Goal: Information Seeking & Learning: Find specific fact

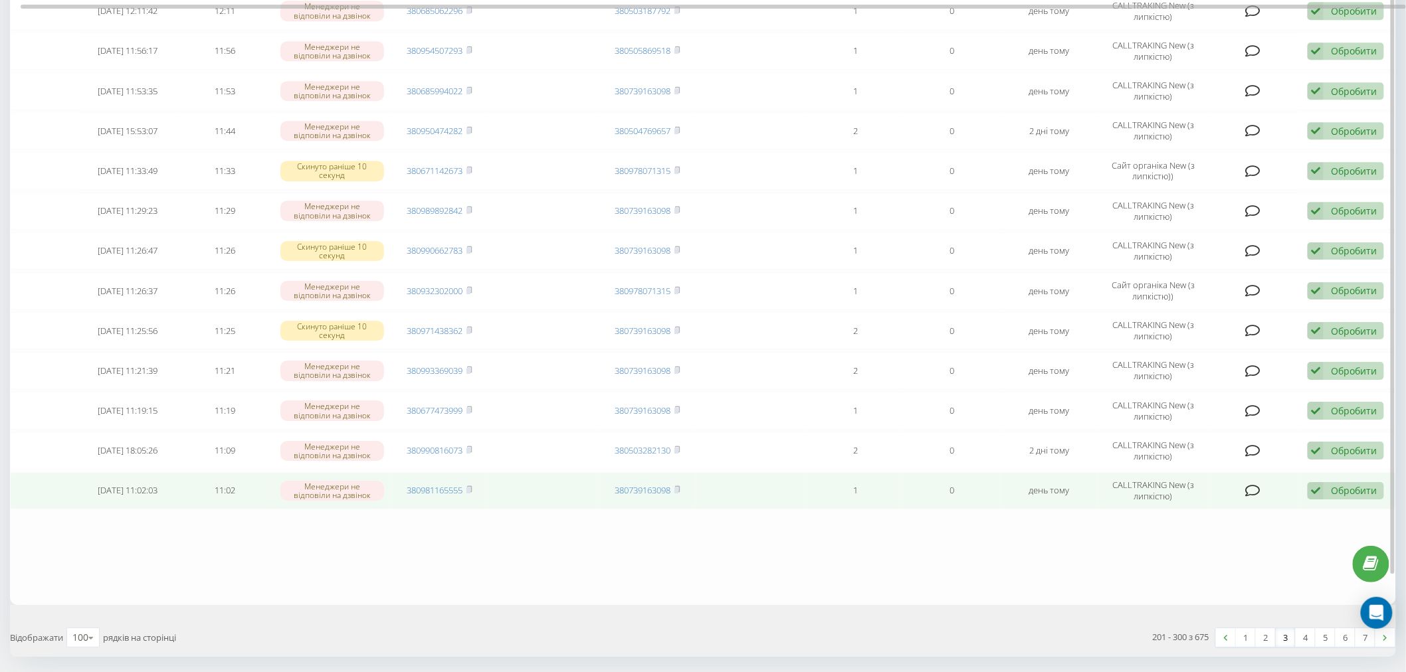
scroll to position [3768, 0]
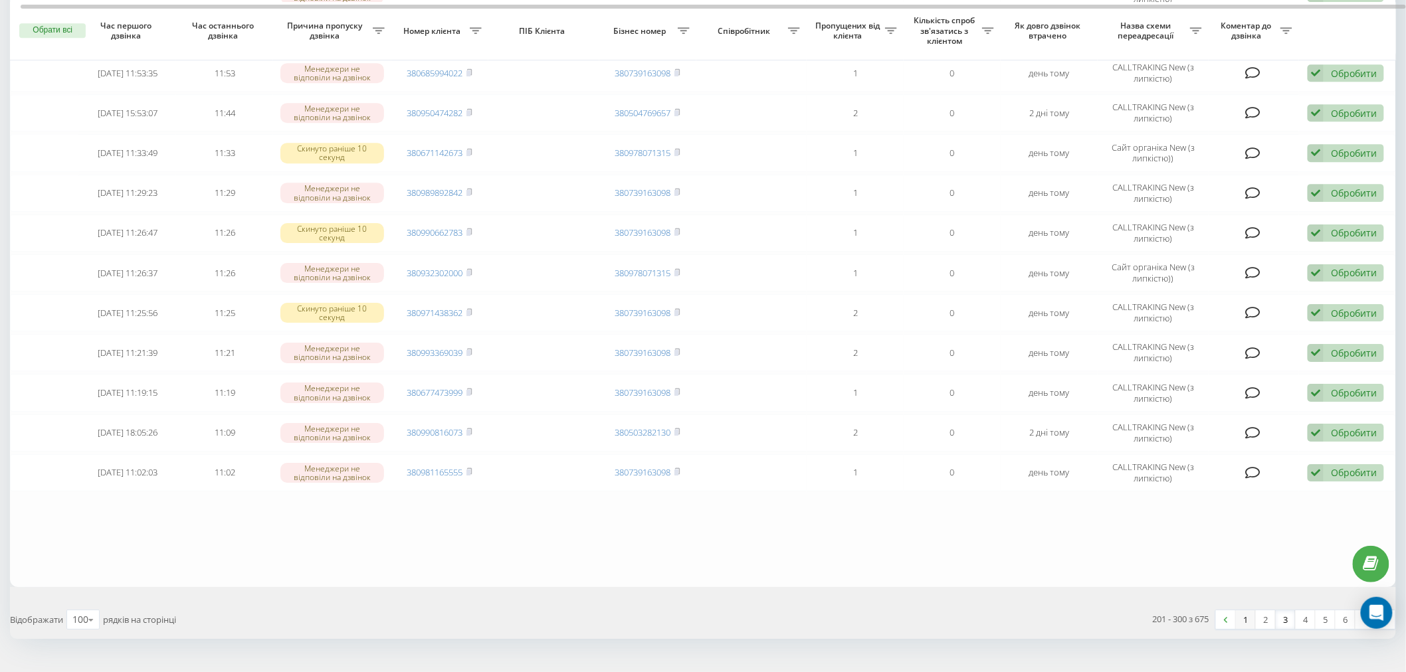
click at [1248, 611] on link "1" at bounding box center [1246, 620] width 20 height 19
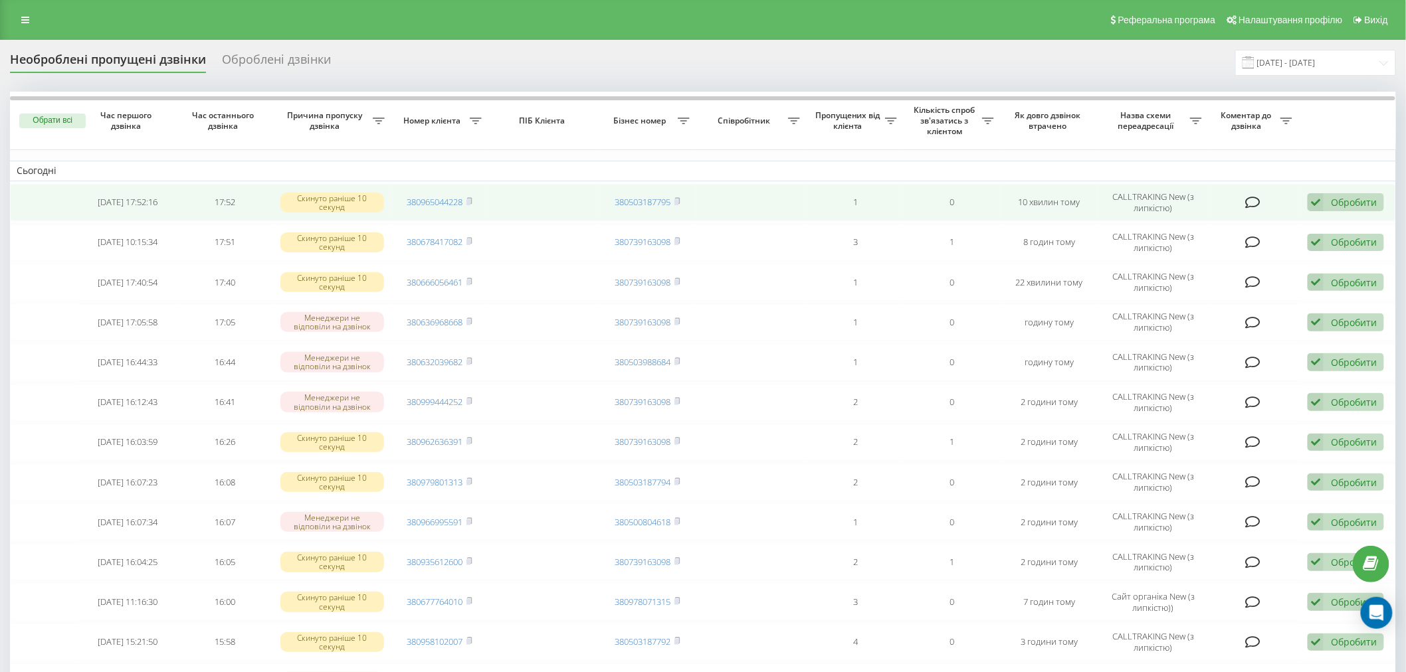
click at [1243, 205] on td at bounding box center [1254, 202] width 90 height 37
click at [1251, 203] on icon at bounding box center [1252, 202] width 15 height 13
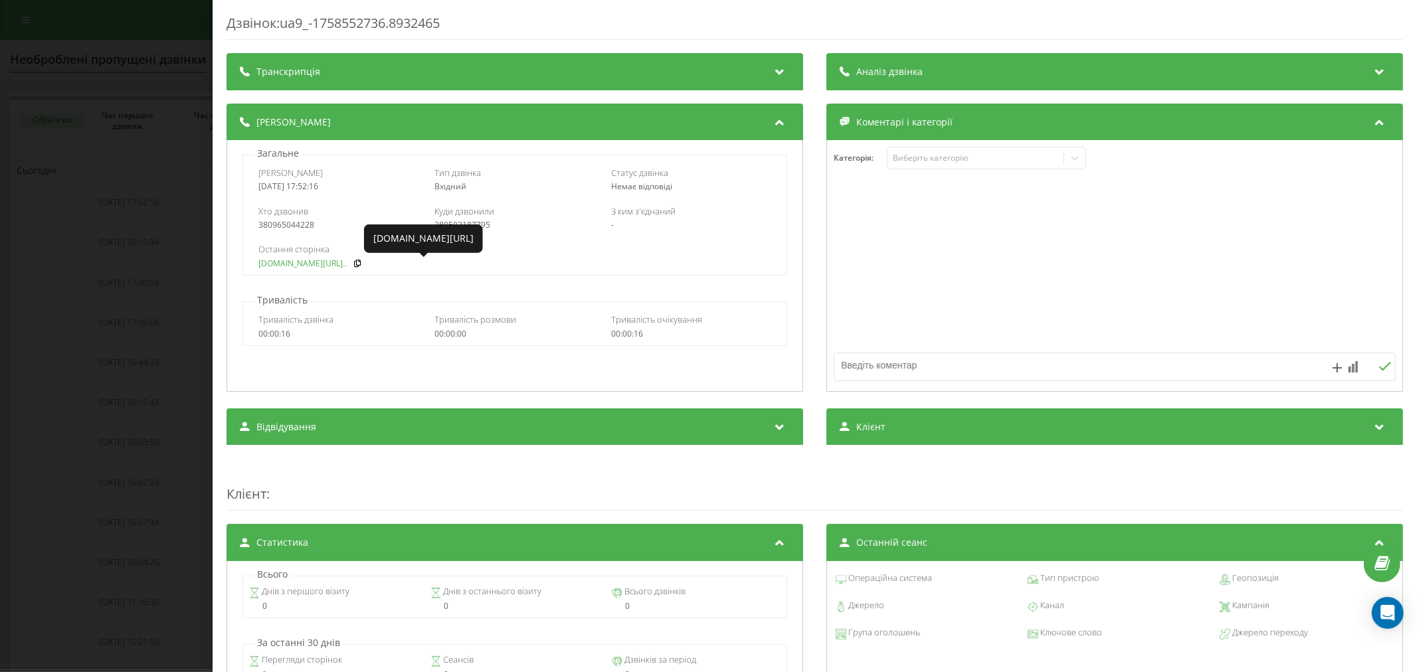
click at [304, 262] on link "[DOMAIN_NAME][URL].." at bounding box center [302, 263] width 88 height 9
click at [170, 203] on div "Дзвінок : ua9_-1758552736.8932465 Транскрипція Для AI-аналізу майбутніх дзвінкі…" at bounding box center [708, 336] width 1417 height 672
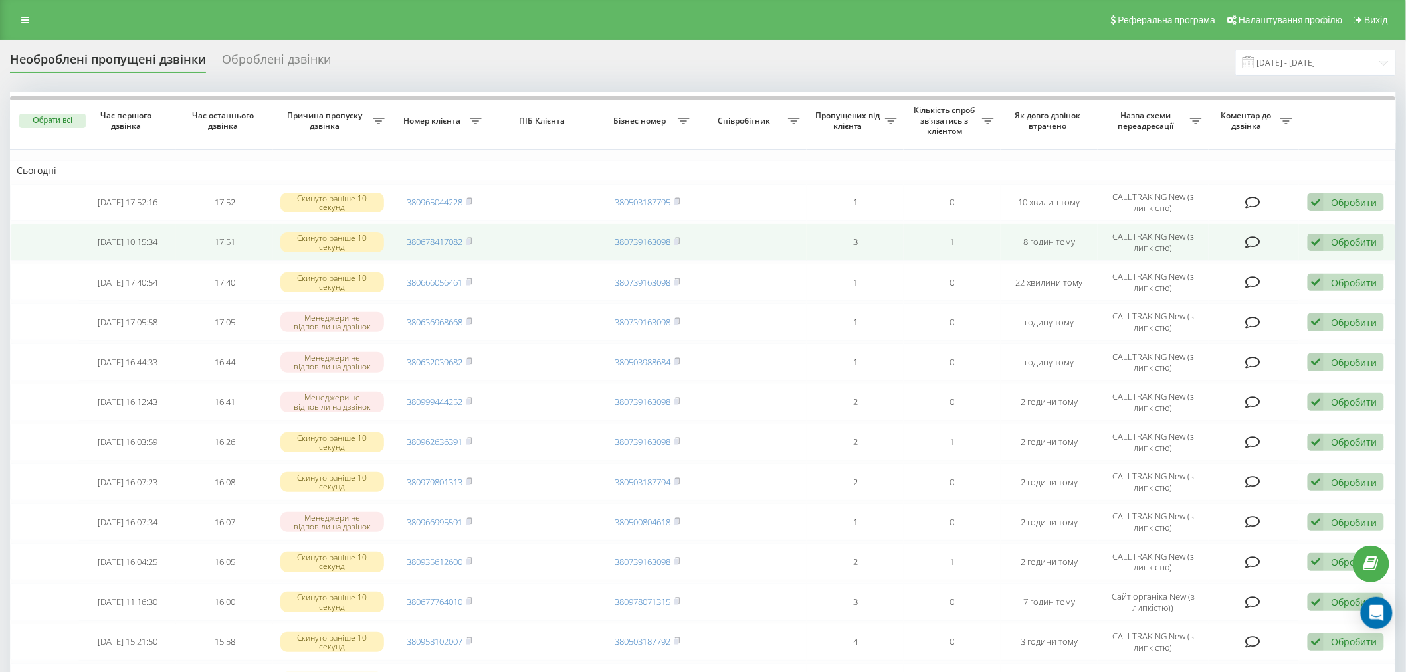
click at [1248, 242] on icon at bounding box center [1252, 242] width 15 height 13
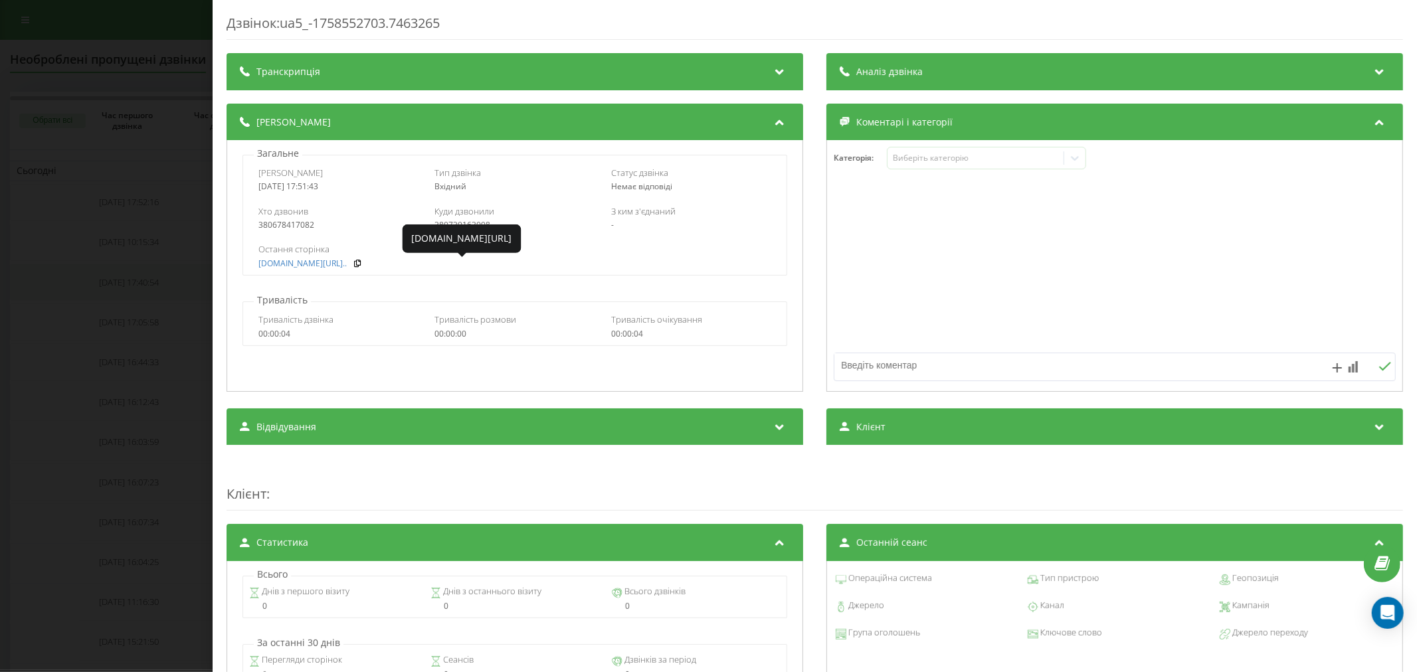
click at [174, 267] on div "Дзвінок : ua5_-1758552703.7463265 Транскрипція Для AI-аналізу майбутніх дзвінкі…" at bounding box center [708, 336] width 1417 height 672
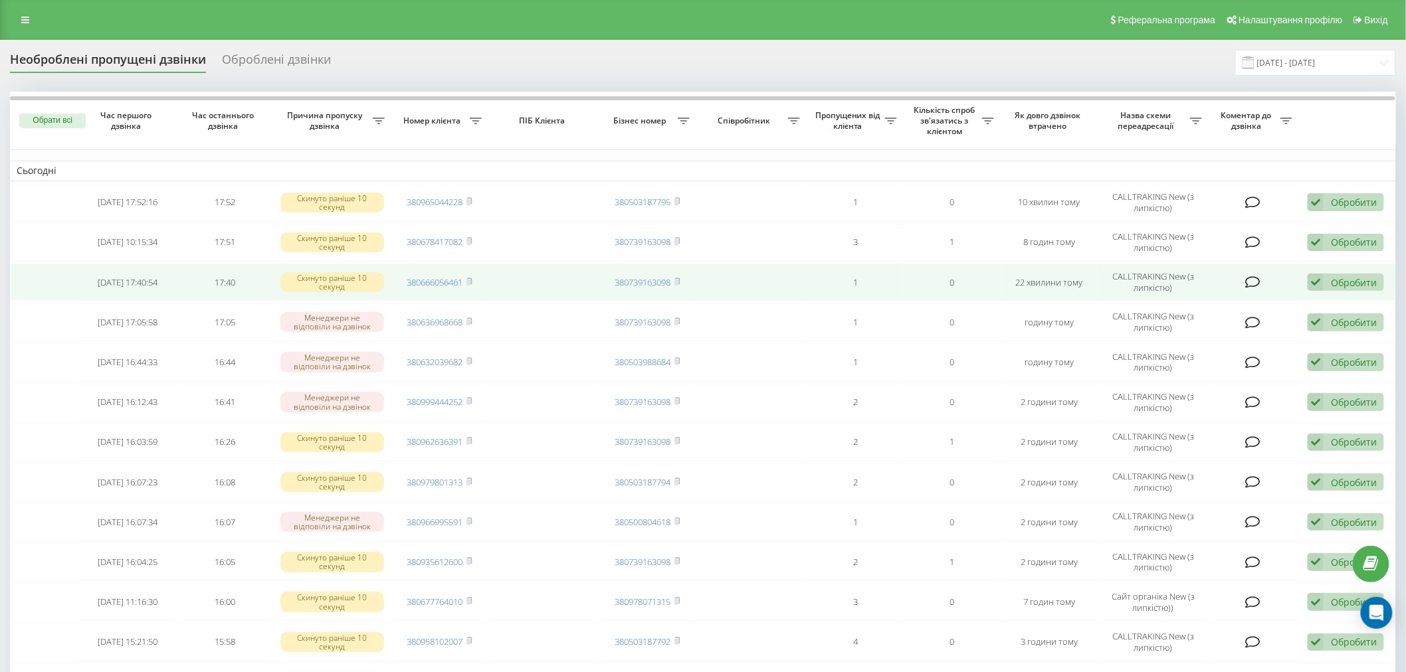
click at [1252, 280] on icon at bounding box center [1252, 282] width 15 height 13
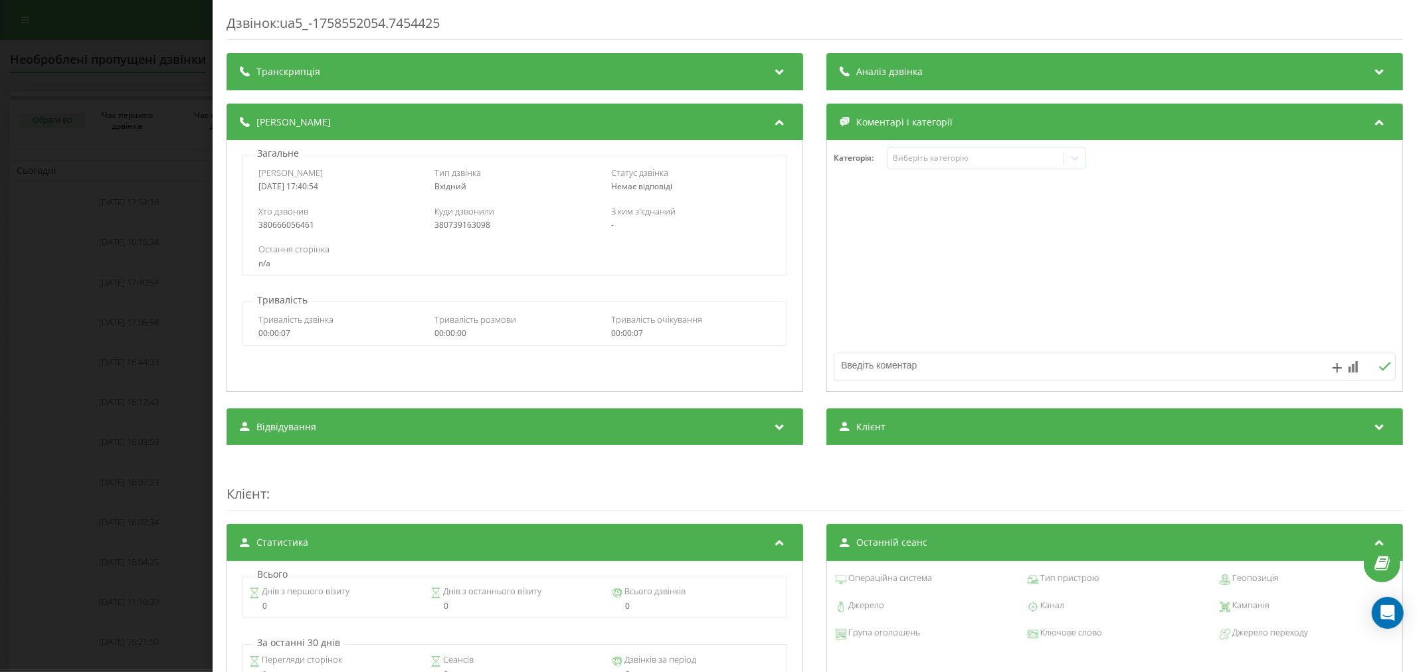
click at [178, 274] on div "Дзвінок : ua5_-1758552054.7454425 Транскрипція Для AI-аналізу майбутніх дзвінкі…" at bounding box center [708, 336] width 1417 height 672
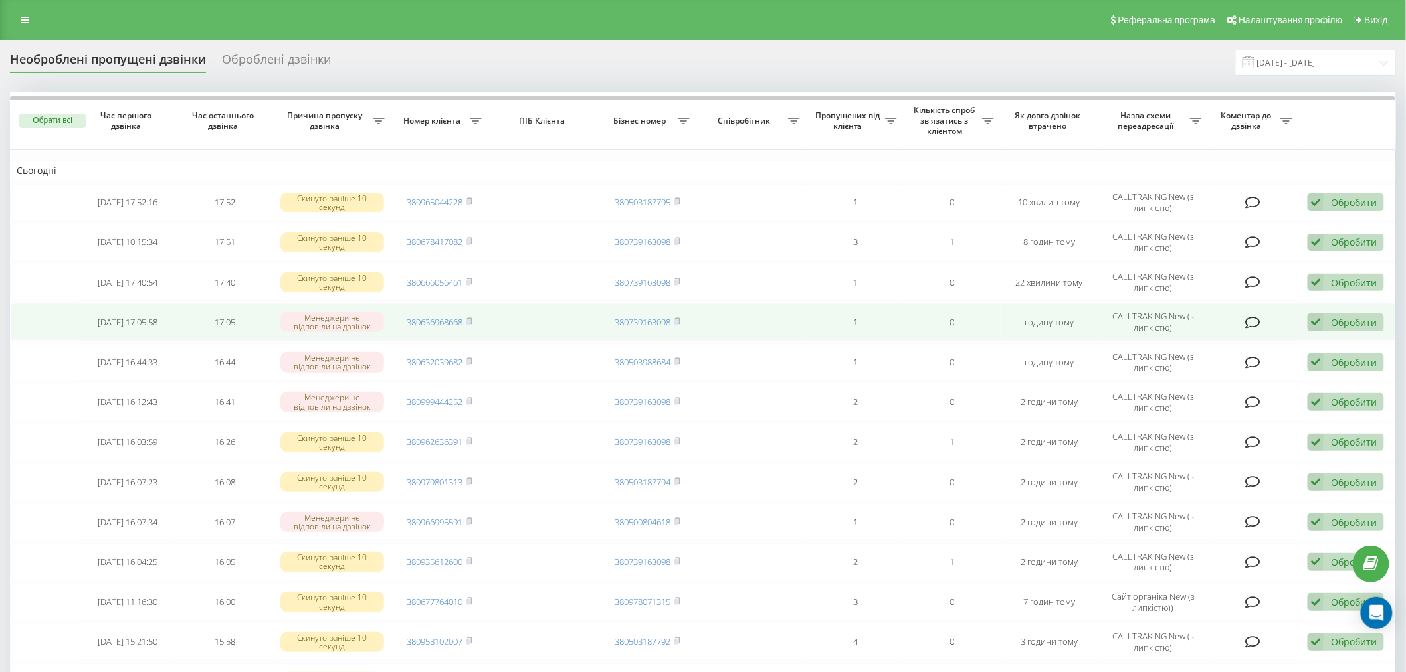
click at [1252, 320] on icon at bounding box center [1252, 322] width 15 height 13
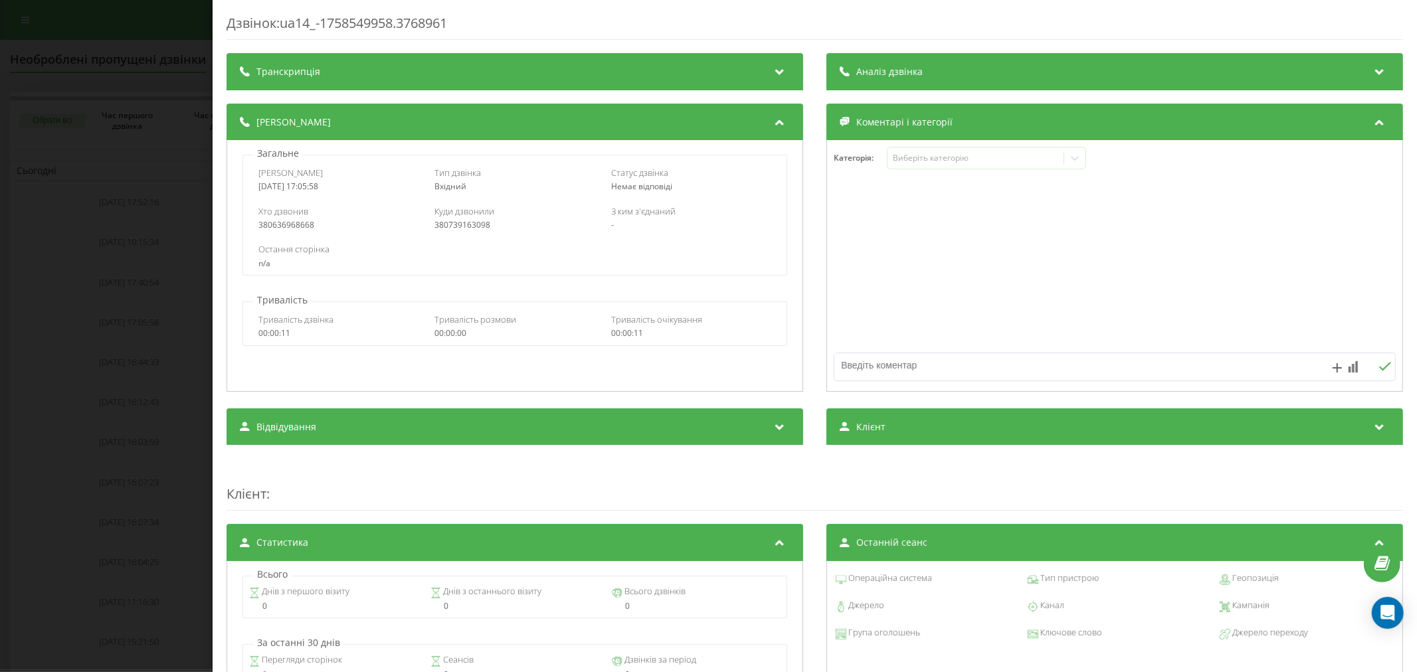
click at [175, 263] on div "Дзвінок : ua14_-1758549958.3768961 Транскрипція Для AI-аналізу майбутніх дзвінк…" at bounding box center [708, 336] width 1417 height 672
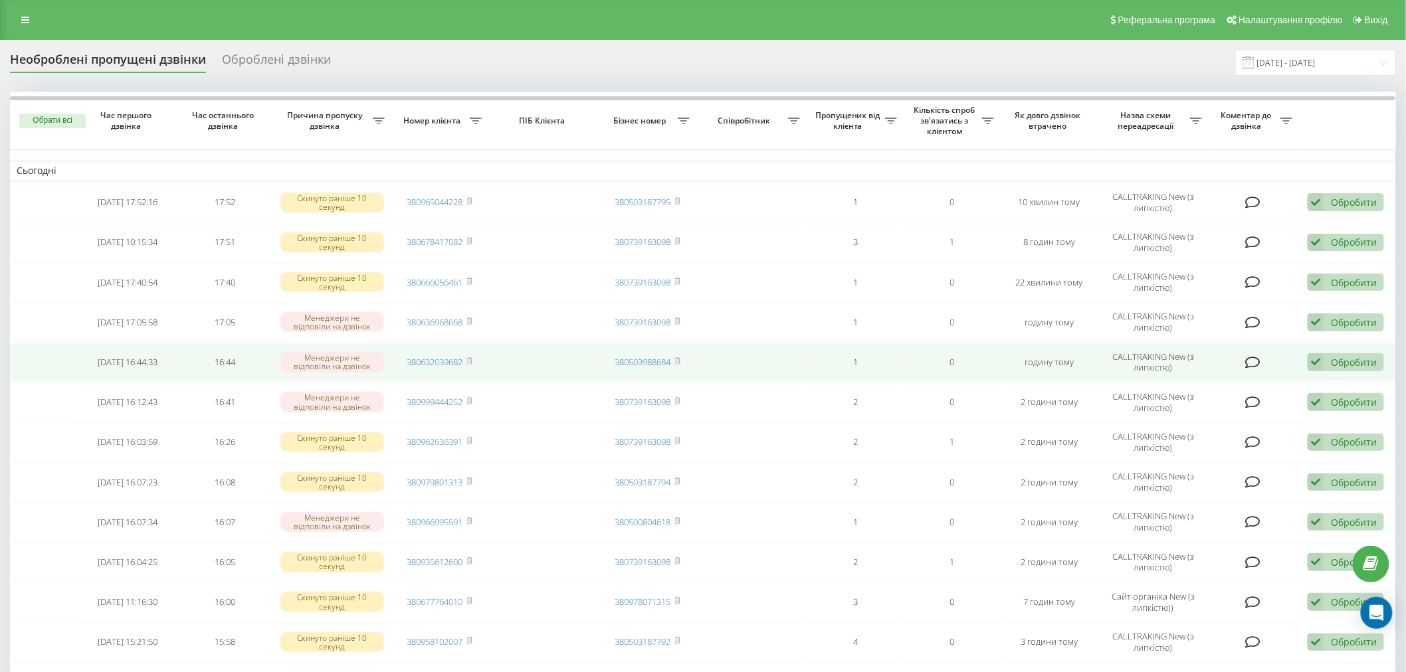
click at [1249, 363] on icon at bounding box center [1252, 362] width 15 height 13
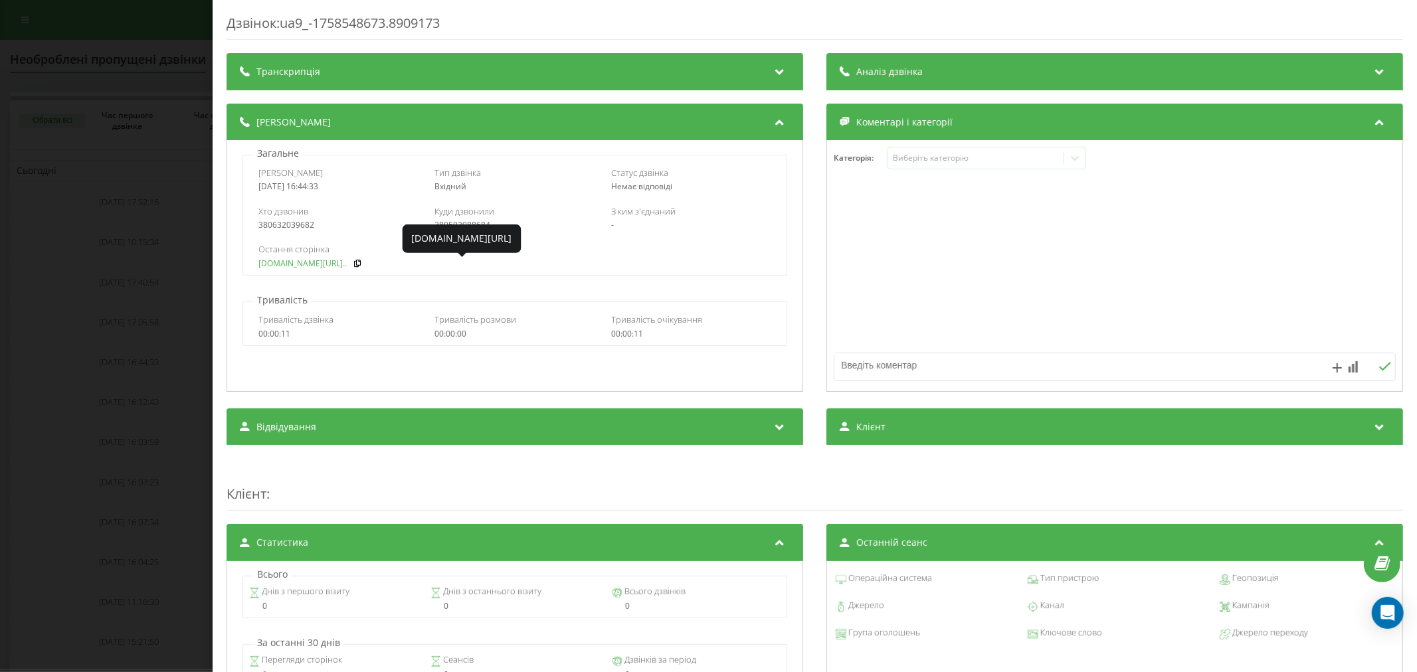
click at [274, 267] on link "[DOMAIN_NAME][URL].." at bounding box center [302, 263] width 88 height 9
click at [148, 360] on div "Дзвінок : ua9_-1758548673.8909173 Транскрипція Для AI-аналізу майбутніх дзвінкі…" at bounding box center [708, 336] width 1417 height 672
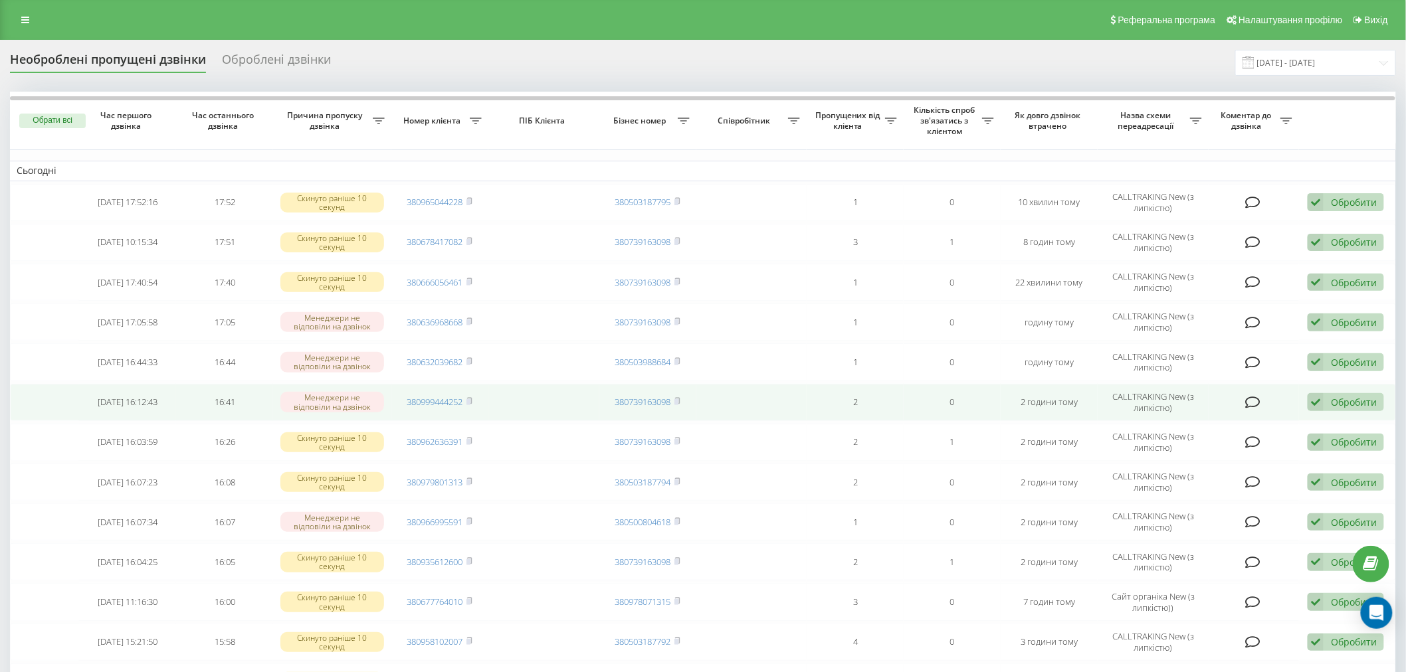
click at [1252, 399] on icon at bounding box center [1252, 402] width 15 height 13
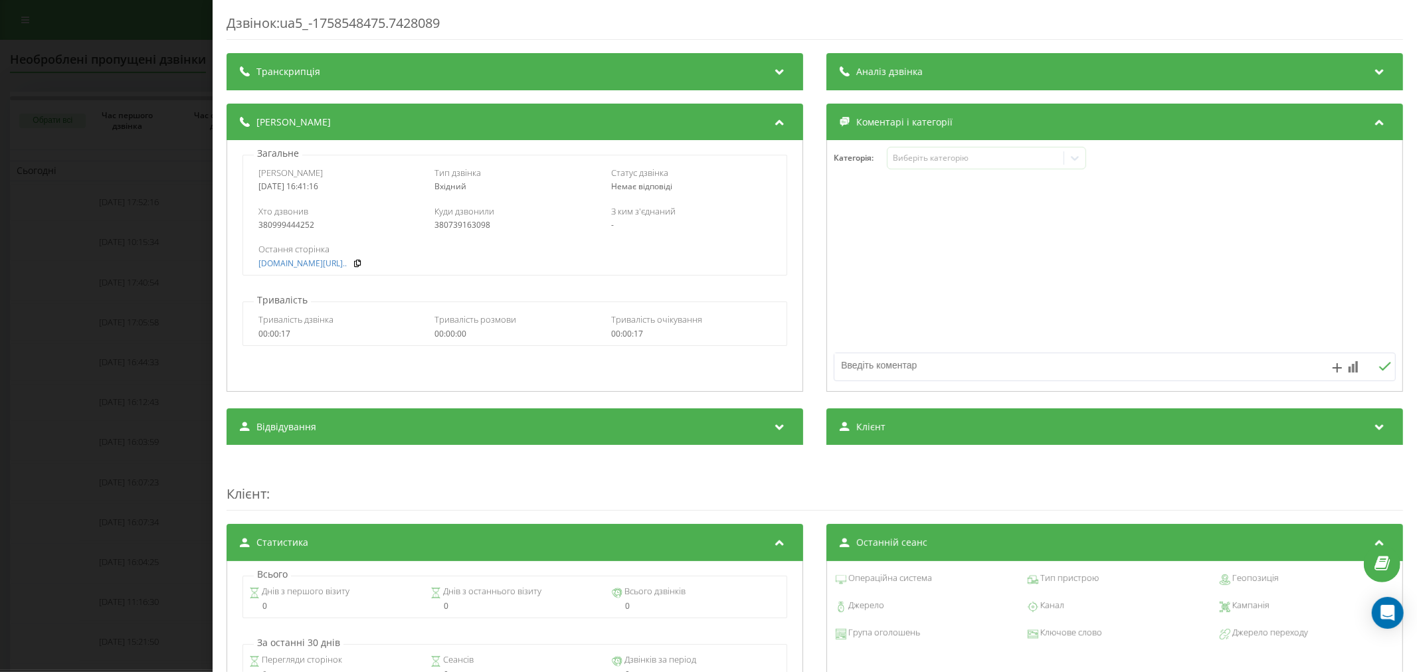
click at [187, 395] on div "Дзвінок : ua5_-1758548475.7428089 Транскрипція Для AI-аналізу майбутніх дзвінкі…" at bounding box center [708, 336] width 1417 height 672
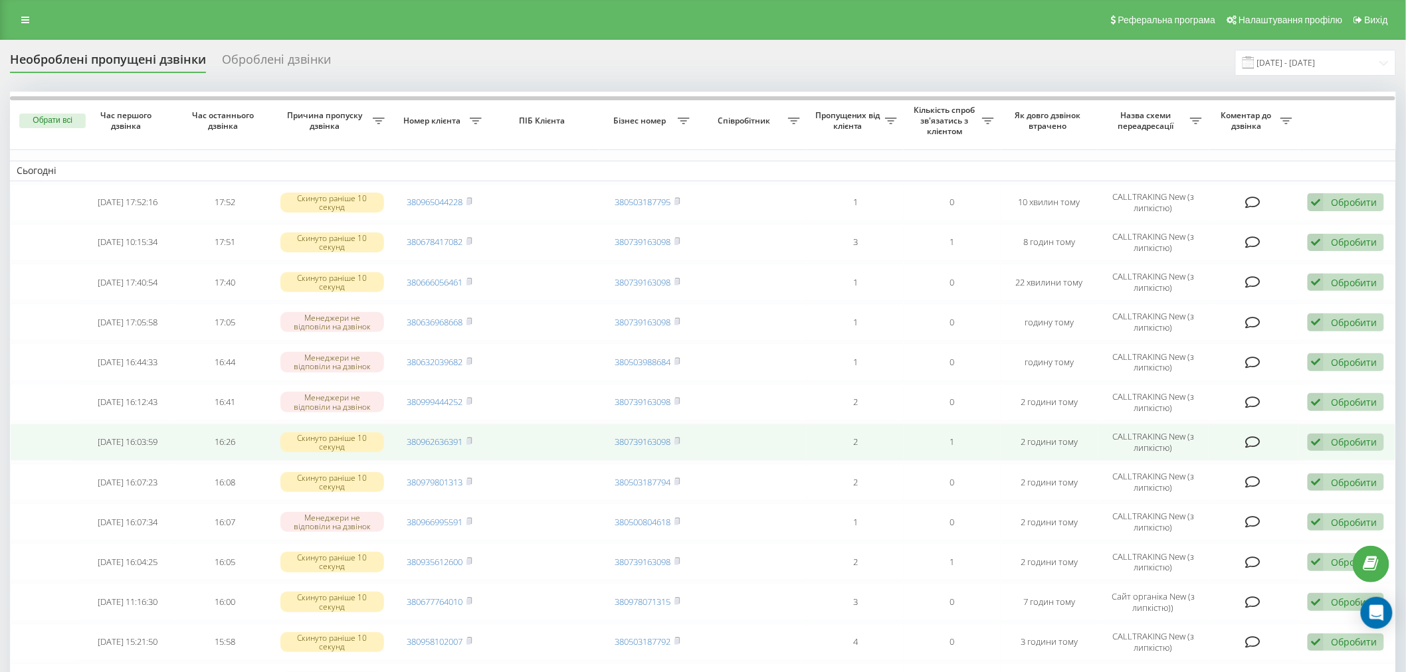
click at [1260, 436] on icon at bounding box center [1252, 442] width 15 height 13
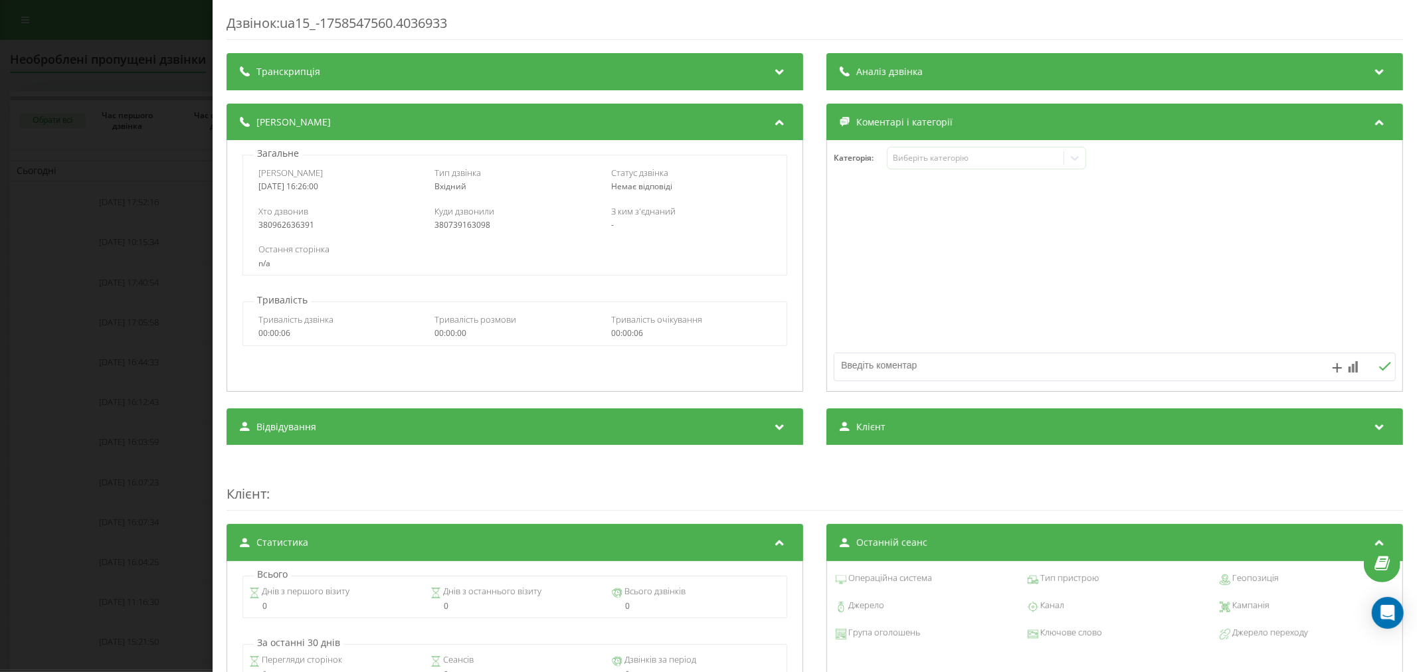
click at [134, 417] on div "Дзвінок : ua15_-1758547560.4036933 Транскрипція Для AI-аналізу майбутніх дзвінк…" at bounding box center [708, 336] width 1417 height 672
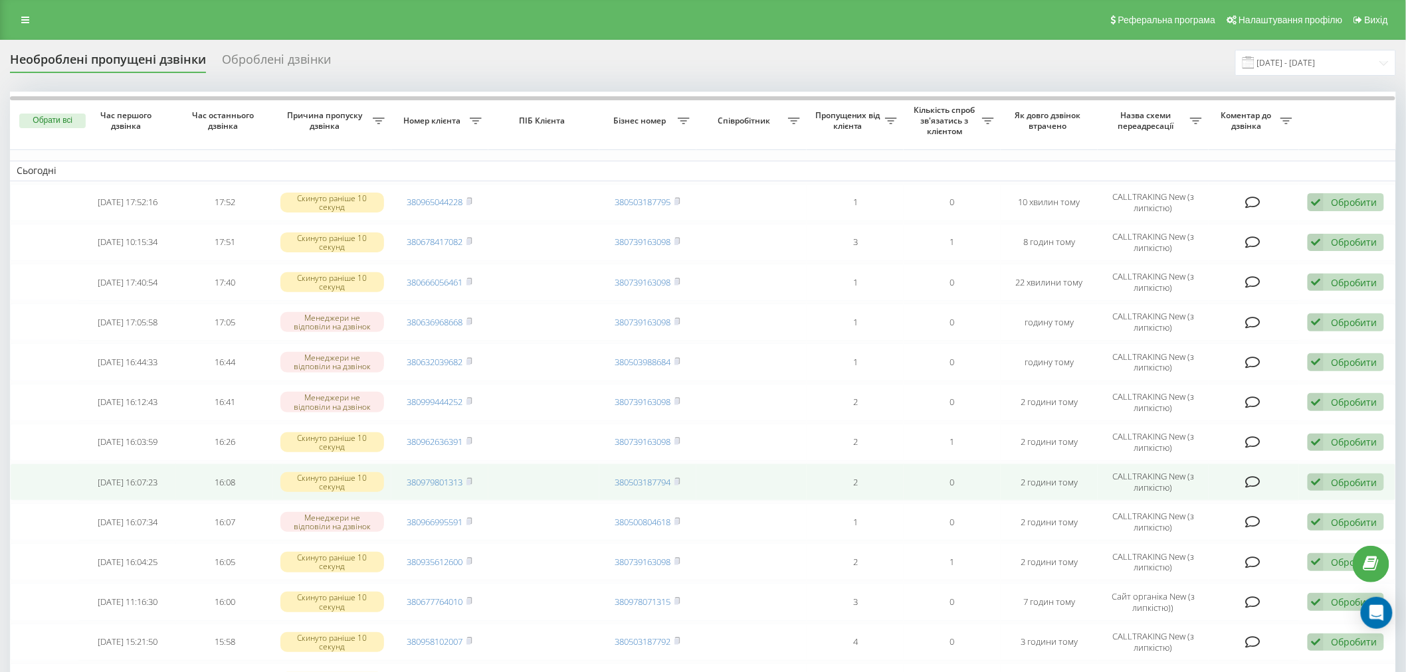
click at [1253, 477] on icon at bounding box center [1252, 482] width 15 height 13
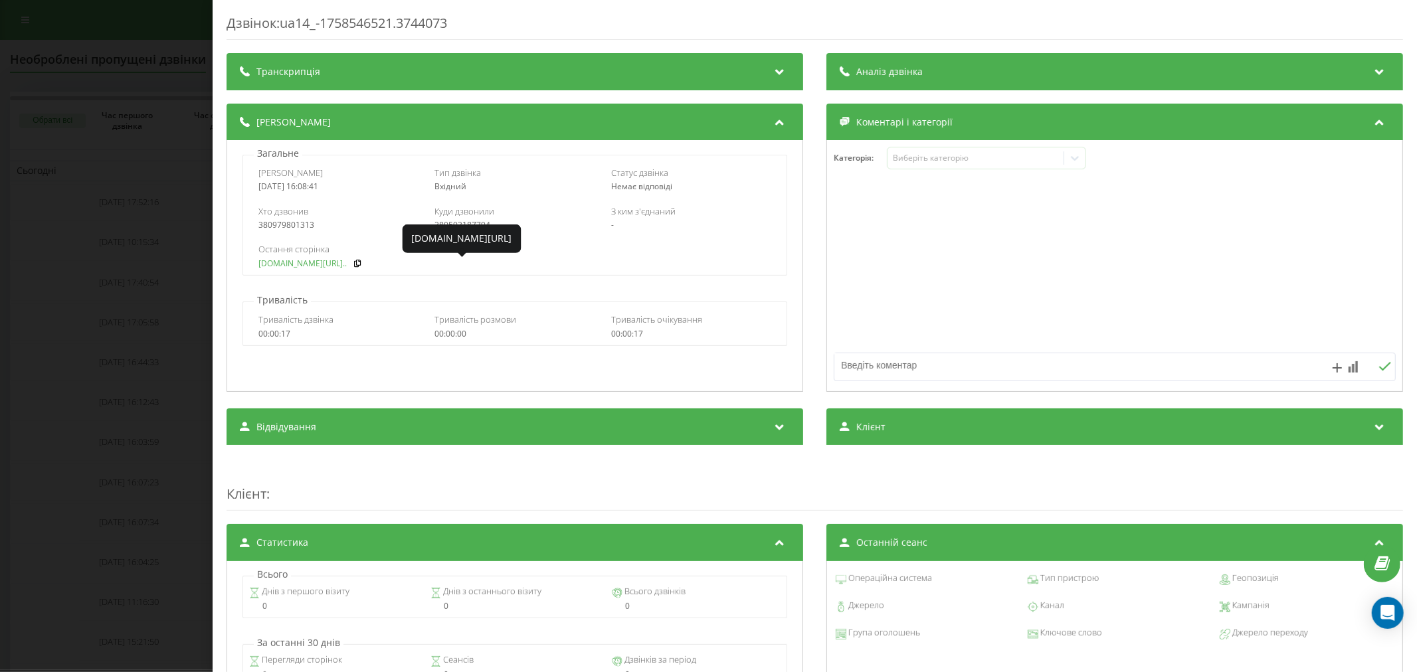
click at [278, 263] on link "[DOMAIN_NAME][URL].." at bounding box center [302, 263] width 88 height 9
copy div "0979801313"
drag, startPoint x: 324, startPoint y: 226, endPoint x: 266, endPoint y: 234, distance: 58.4
click at [266, 234] on div "Хто дзвонив 380979801313 Куди дзвонили 380503187794 З ким з'єднаний -" at bounding box center [515, 218] width 544 height 39
click at [101, 269] on div "Дзвінок : ua14_-1758546521.3744073 Транскрипція Для AI-аналізу майбутніх дзвінк…" at bounding box center [708, 336] width 1417 height 672
